Goal: Task Accomplishment & Management: Complete application form

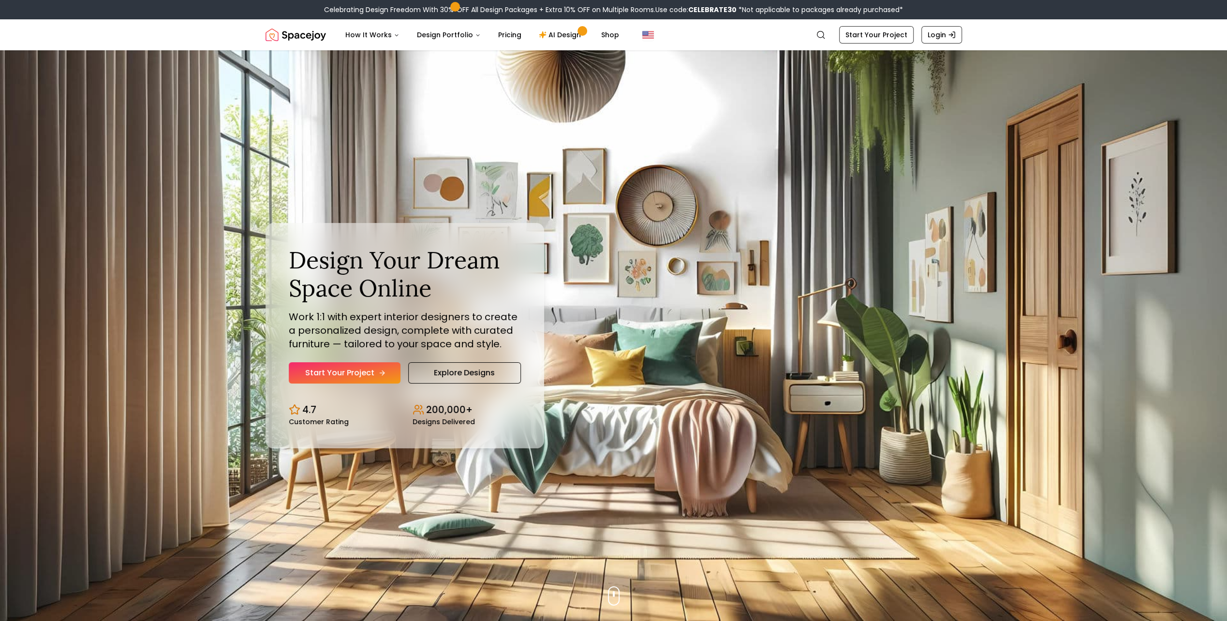
click at [338, 376] on link "Start Your Project" at bounding box center [345, 372] width 112 height 21
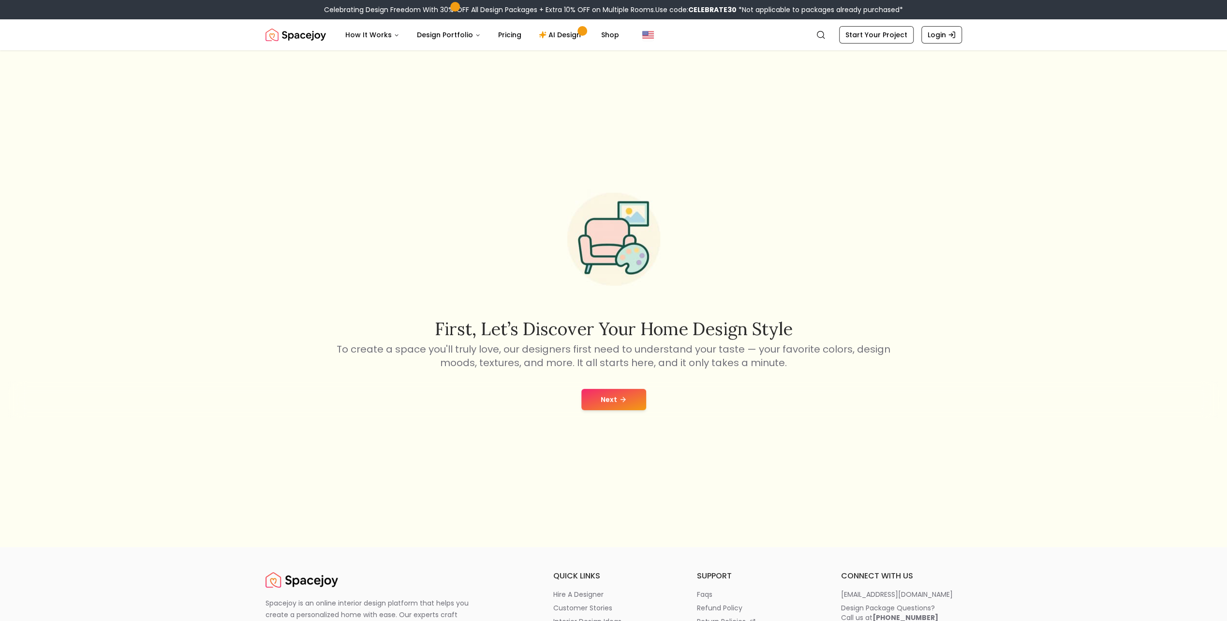
click at [612, 406] on button "Next" at bounding box center [613, 399] width 65 height 21
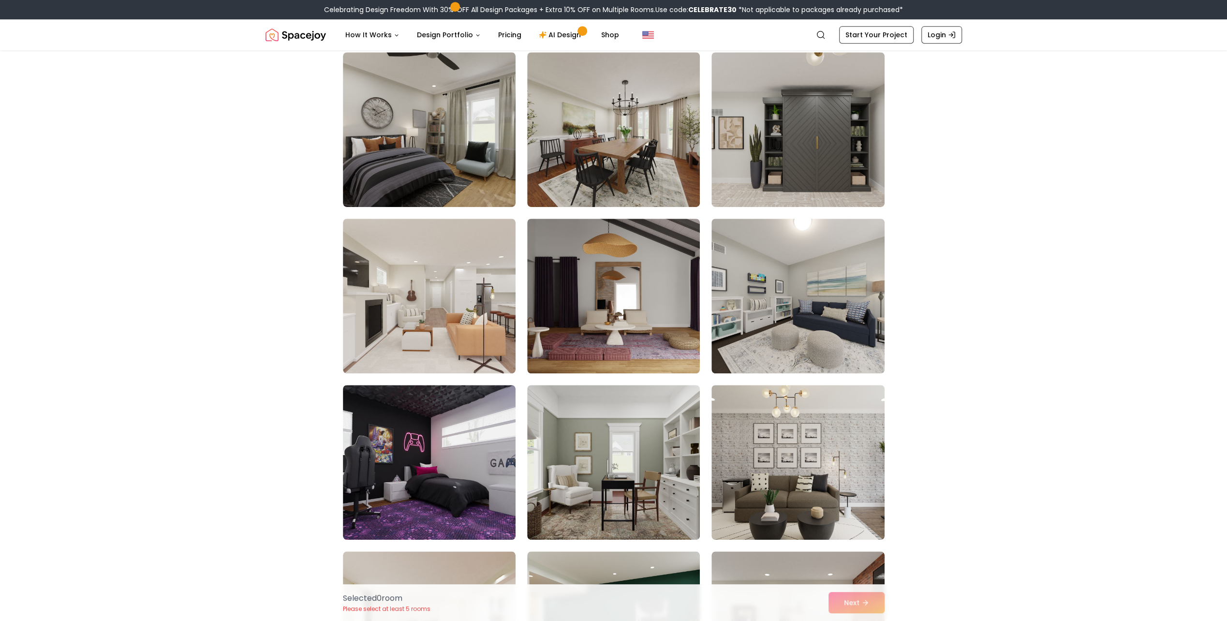
scroll to position [4354, 0]
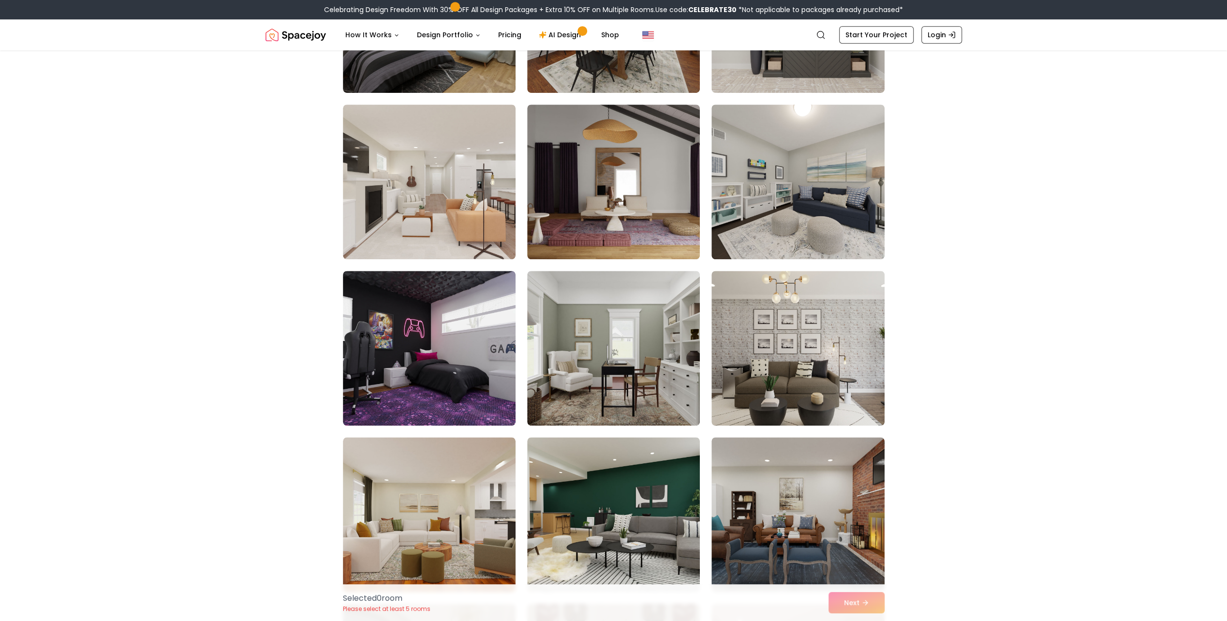
click at [473, 374] on img at bounding box center [429, 348] width 173 height 155
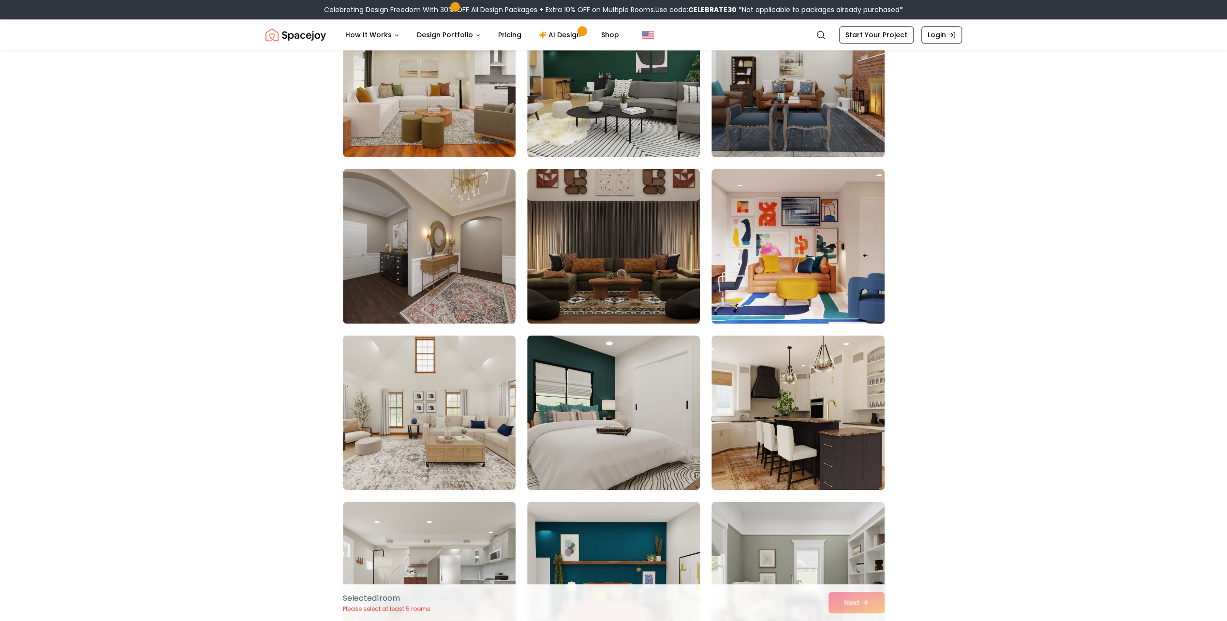
scroll to position [4789, 0]
click at [599, 449] on img at bounding box center [613, 412] width 181 height 163
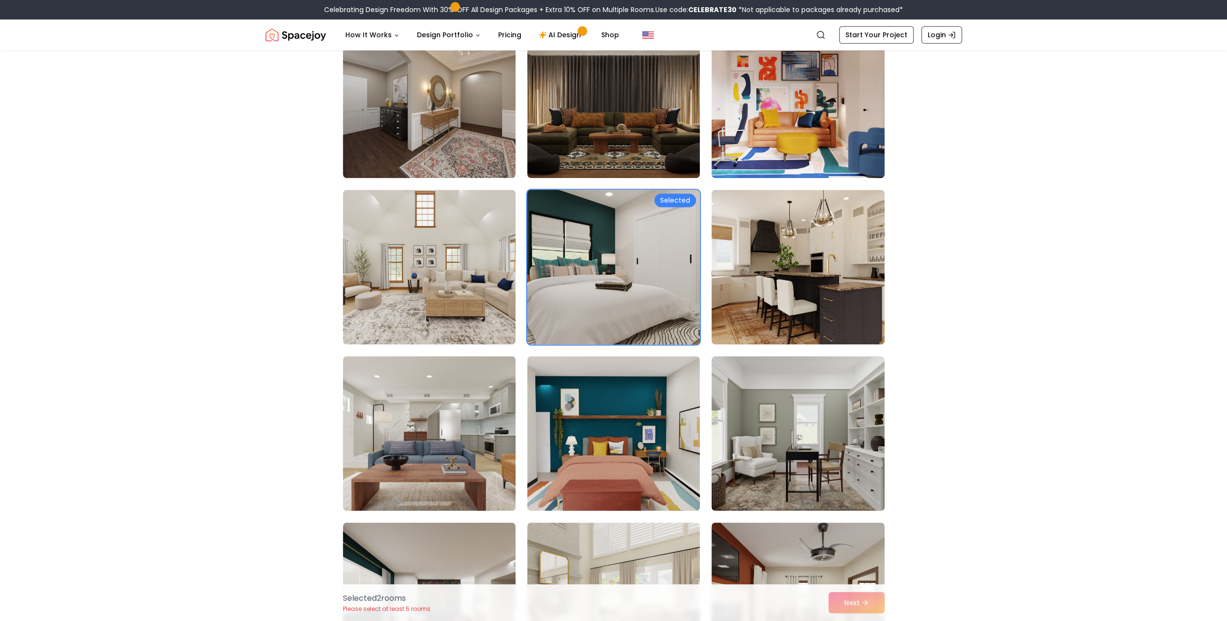
click at [589, 447] on img at bounding box center [613, 433] width 173 height 155
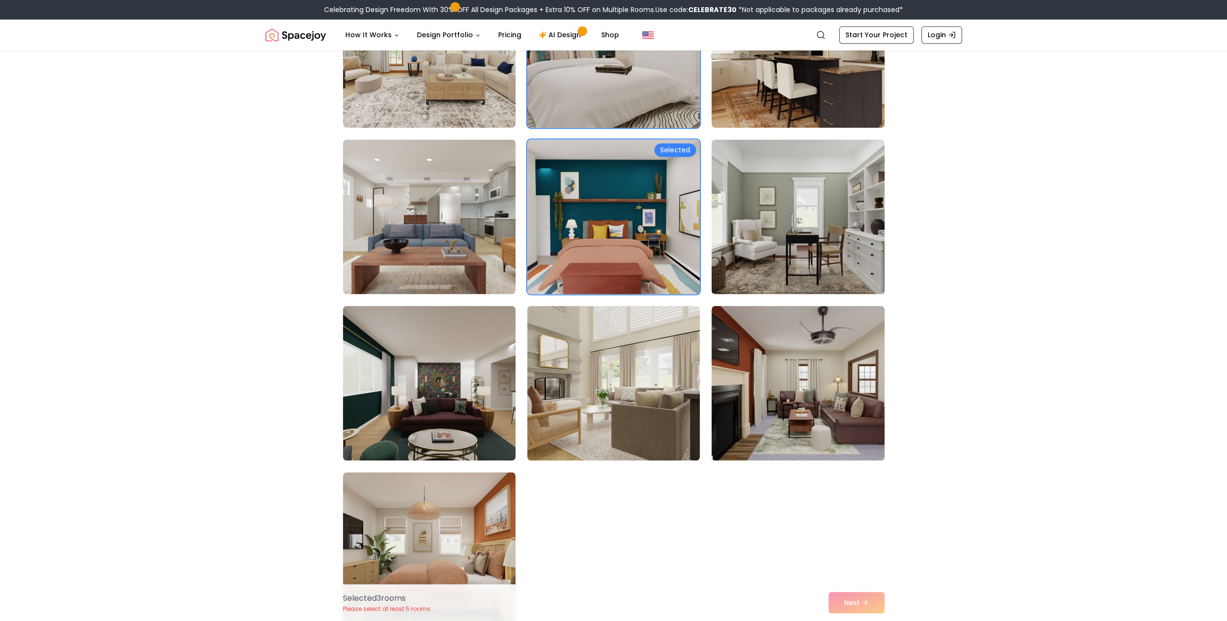
scroll to position [5225, 0]
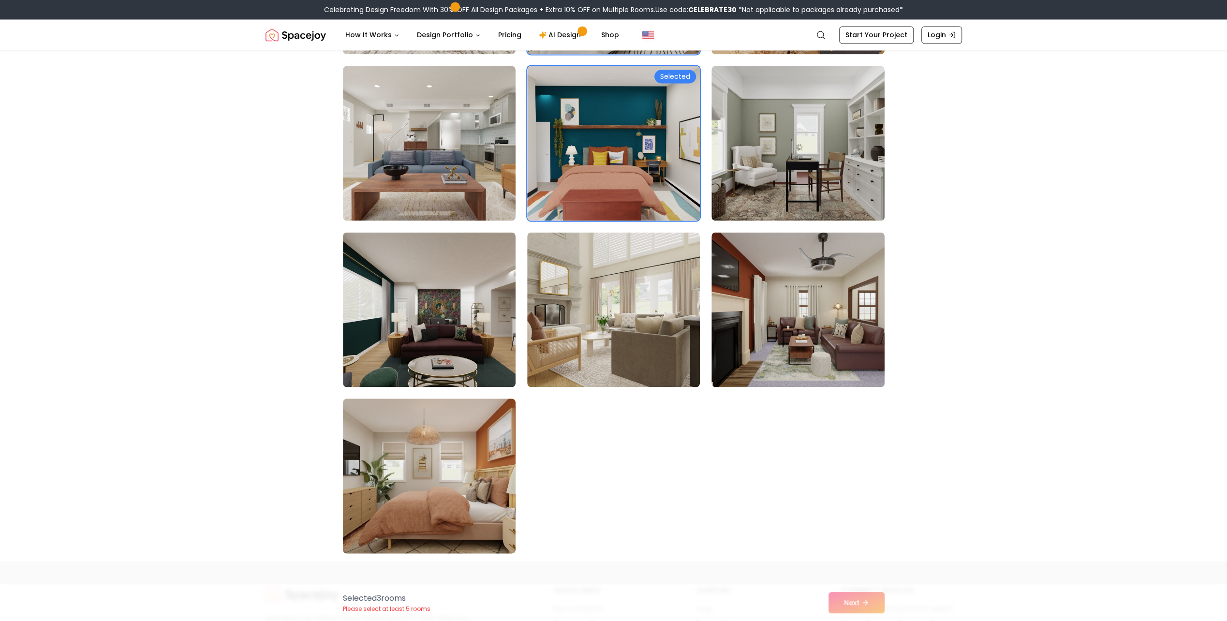
click at [481, 434] on img at bounding box center [429, 476] width 181 height 163
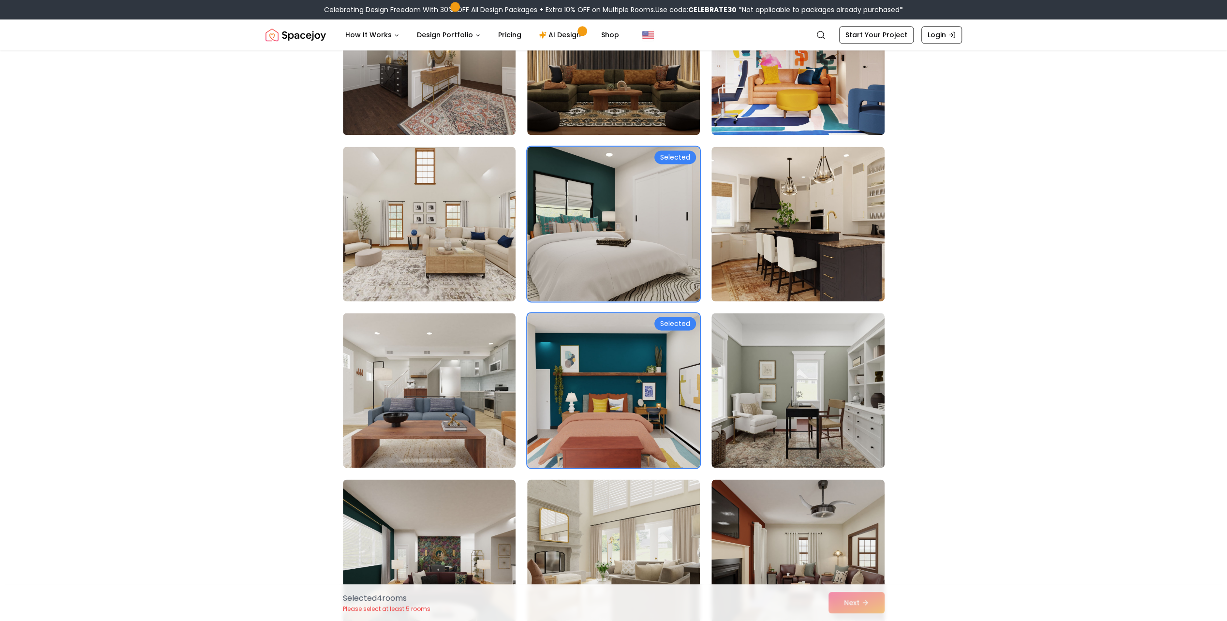
scroll to position [4934, 0]
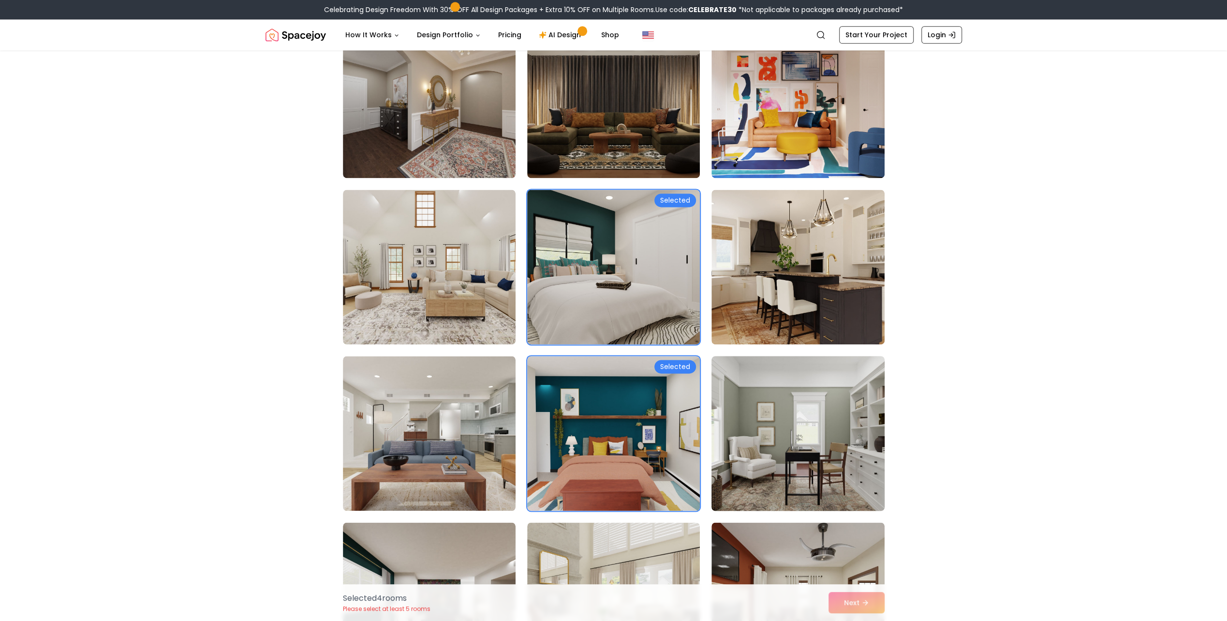
click at [777, 393] on img at bounding box center [797, 433] width 181 height 163
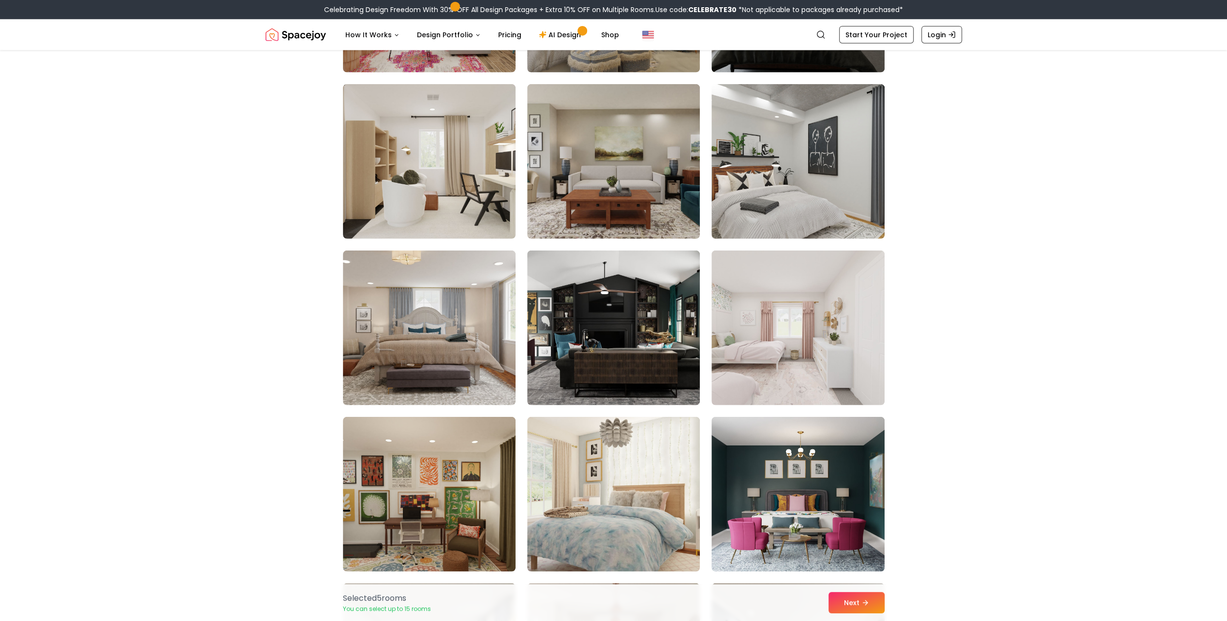
scroll to position [2370, 0]
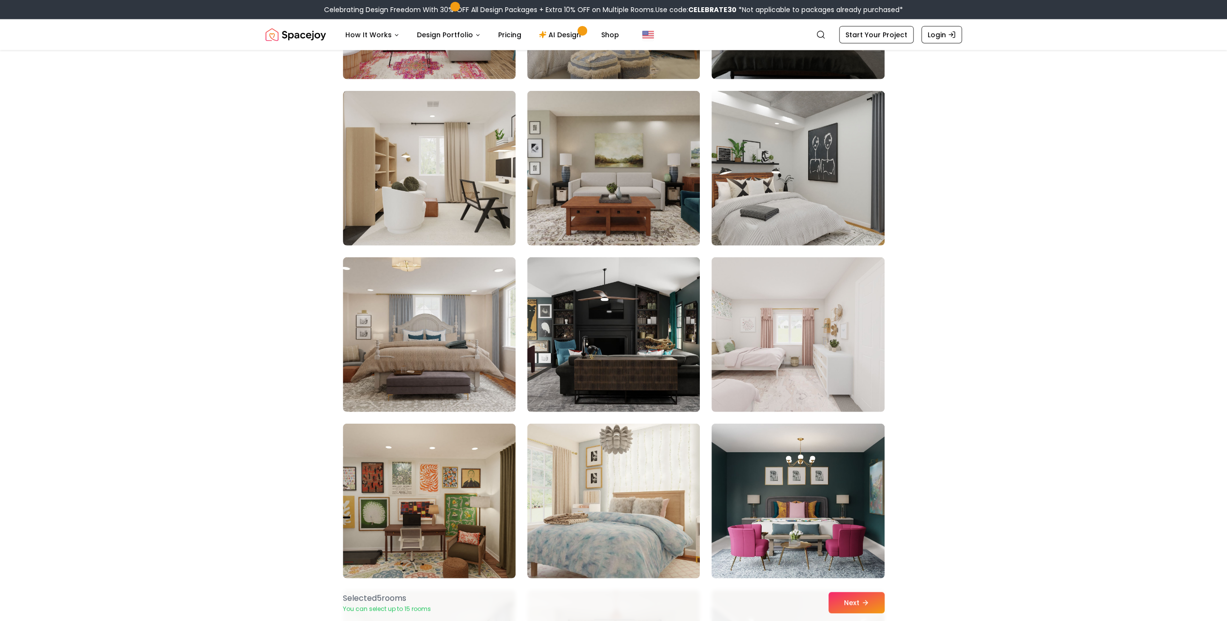
click at [777, 393] on img at bounding box center [798, 334] width 173 height 155
click at [852, 600] on button "Next" at bounding box center [857, 602] width 56 height 21
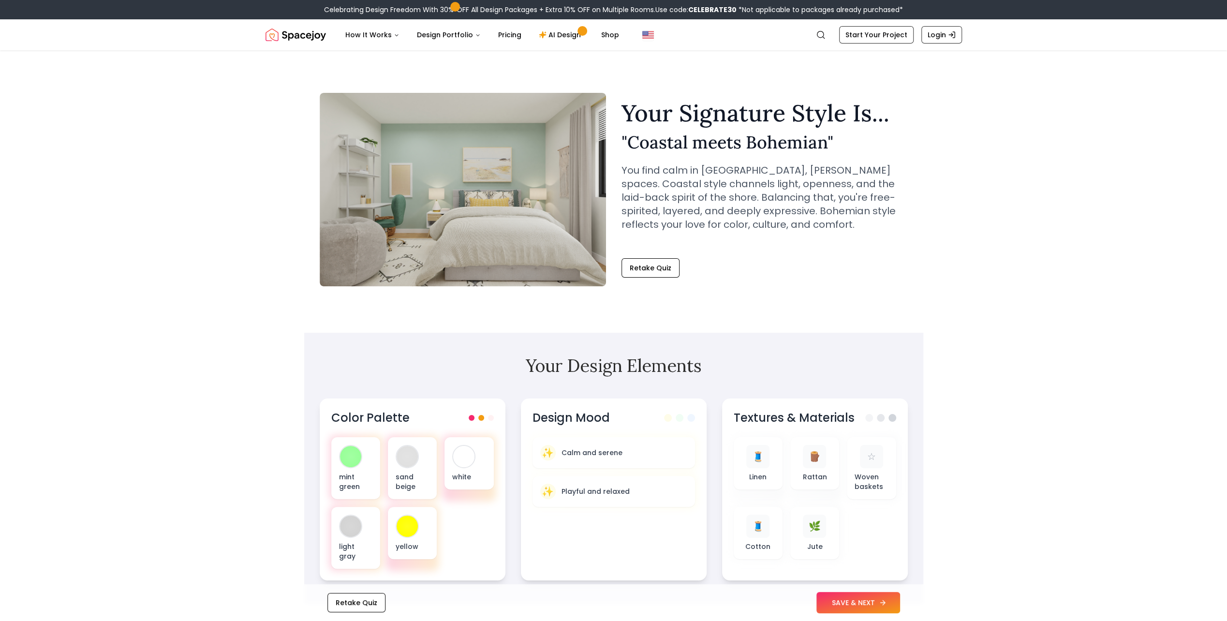
click at [852, 604] on button "SAVE & NEXT" at bounding box center [859, 602] width 84 height 21
